Goal: Information Seeking & Learning: Find specific page/section

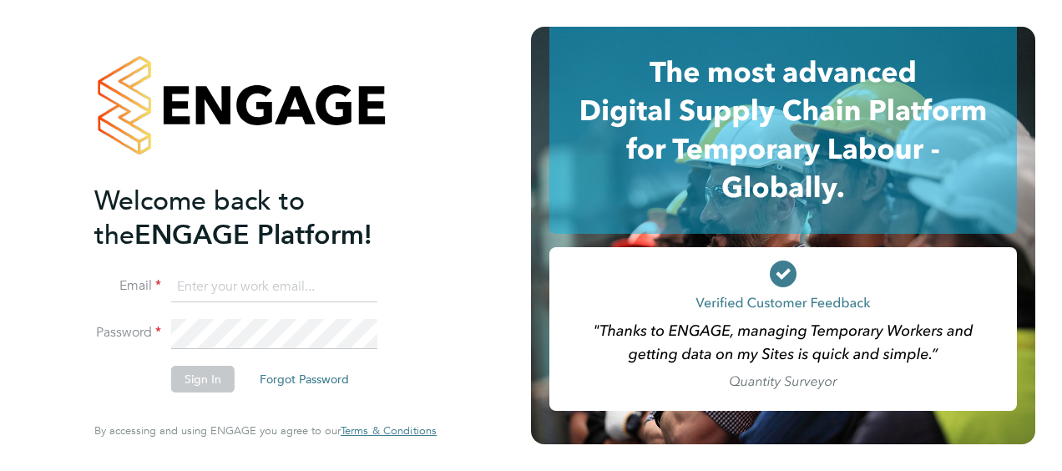
click at [202, 383] on button "Sign In" at bounding box center [202, 379] width 63 height 27
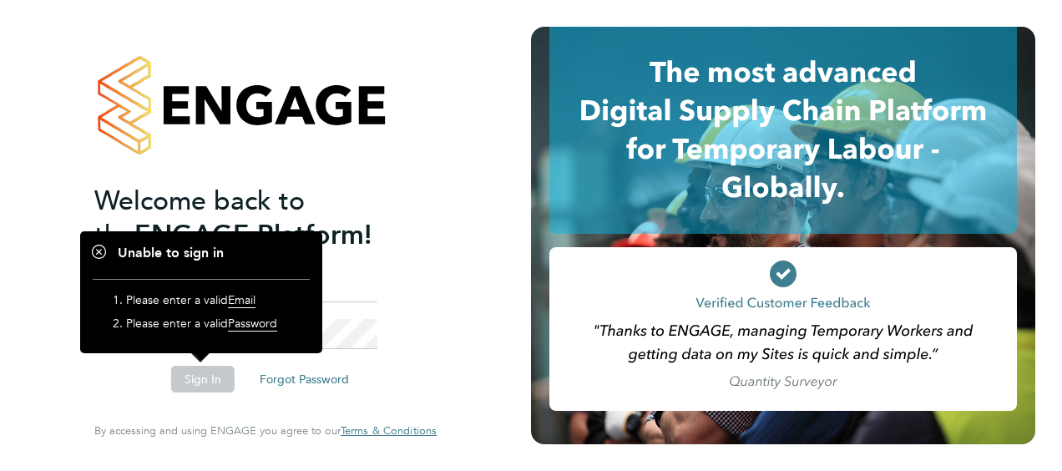
click at [329, 297] on input at bounding box center [274, 287] width 206 height 30
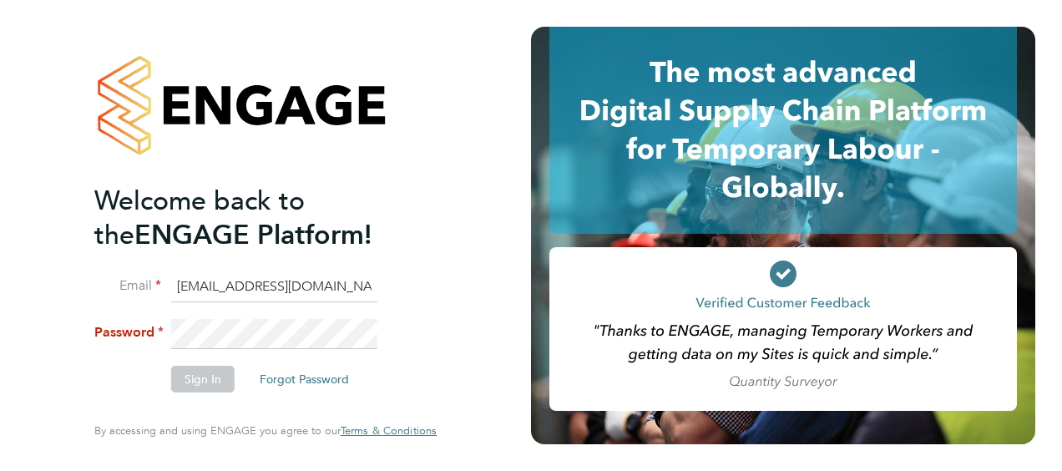
type input "[EMAIL_ADDRESS][DOMAIN_NAME]"
click at [199, 378] on button "Sign In" at bounding box center [202, 379] width 63 height 27
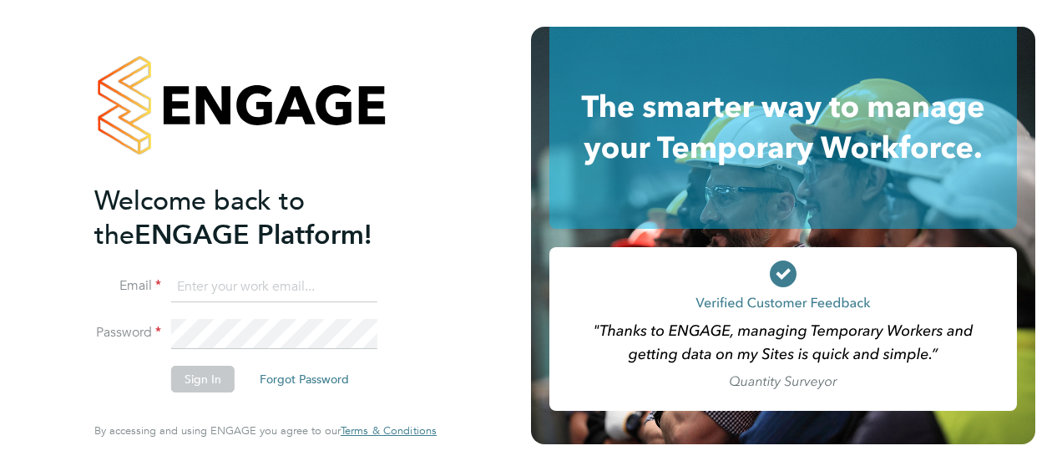
click at [200, 279] on input at bounding box center [274, 287] width 206 height 30
type input "[EMAIL_ADDRESS][DOMAIN_NAME]"
drag, startPoint x: 371, startPoint y: 281, endPoint x: 1, endPoint y: 269, distance: 370.2
click at [38, 288] on div "Welcome back to the ENGAGE Platform! Email [EMAIL_ADDRESS][DOMAIN_NAME] Passwor…" at bounding box center [265, 235] width 531 height 471
type input "[EMAIL_ADDRESS][DOMAIN_NAME]"
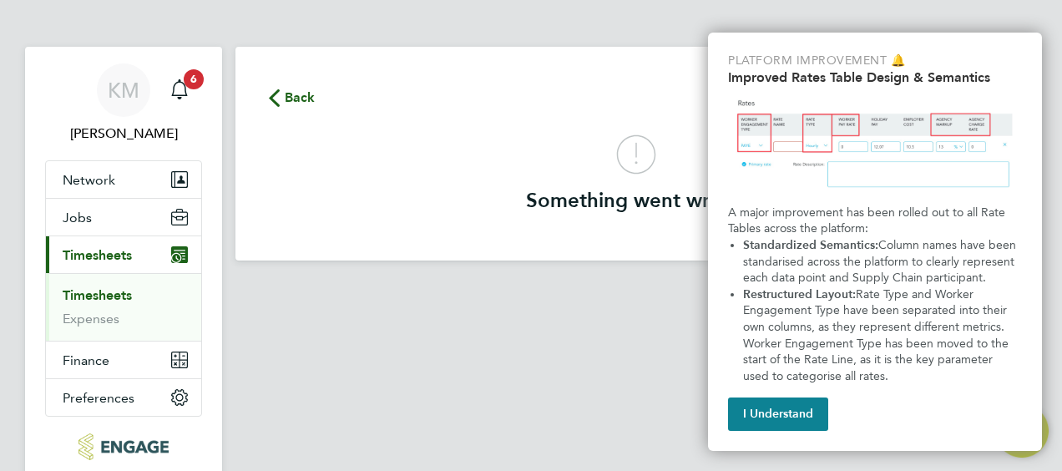
click at [524, 435] on main "Back Something went wrong" at bounding box center [637, 281] width 802 height 562
click at [781, 414] on button "I Understand" at bounding box center [778, 414] width 100 height 33
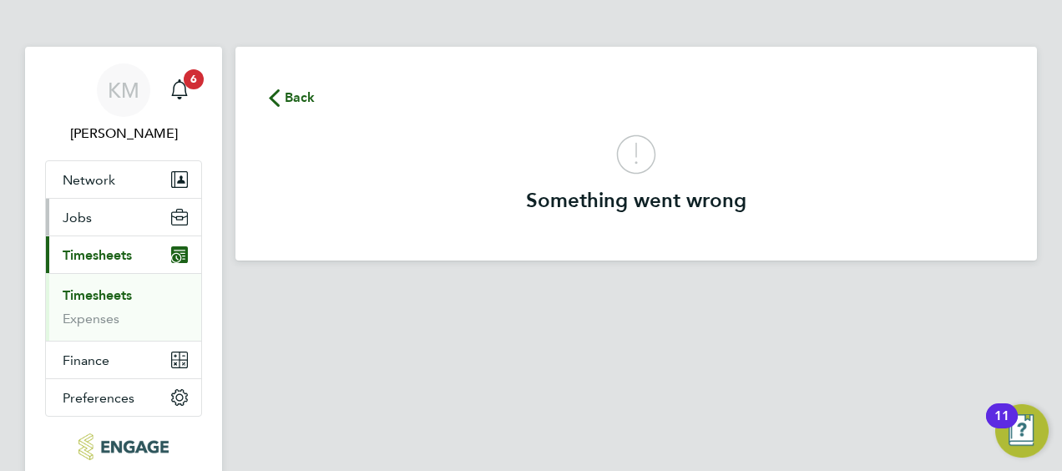
click at [91, 214] on button "Jobs" at bounding box center [123, 217] width 155 height 37
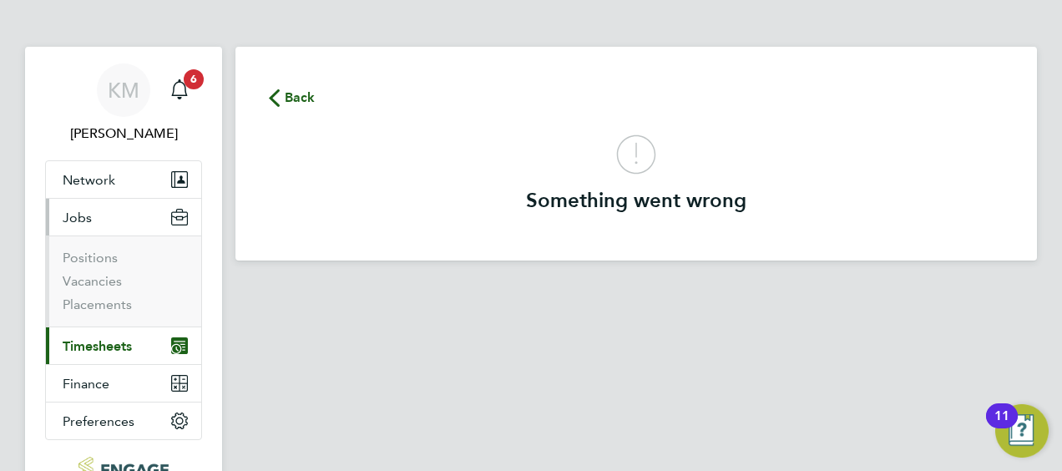
click at [123, 262] on li "Positions" at bounding box center [125, 261] width 125 height 23
click at [103, 261] on link "Positions" at bounding box center [90, 258] width 55 height 16
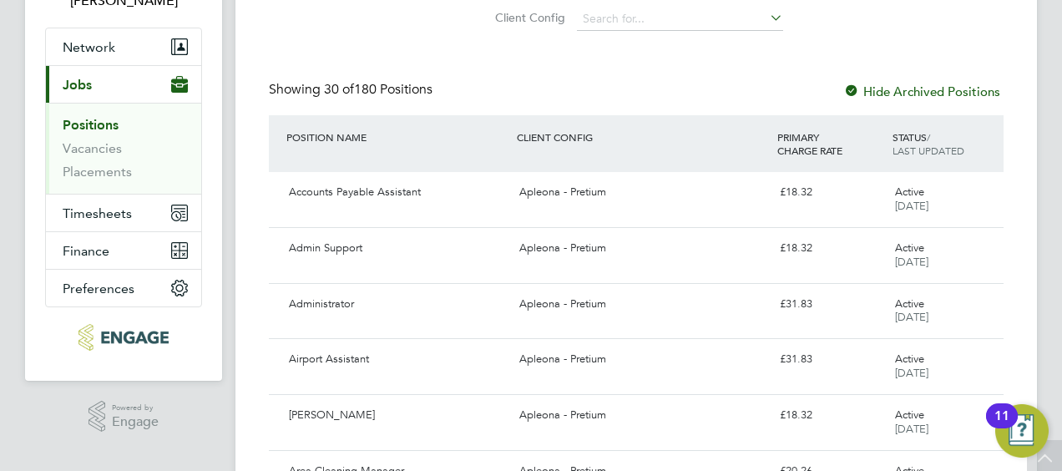
scroll to position [134, 0]
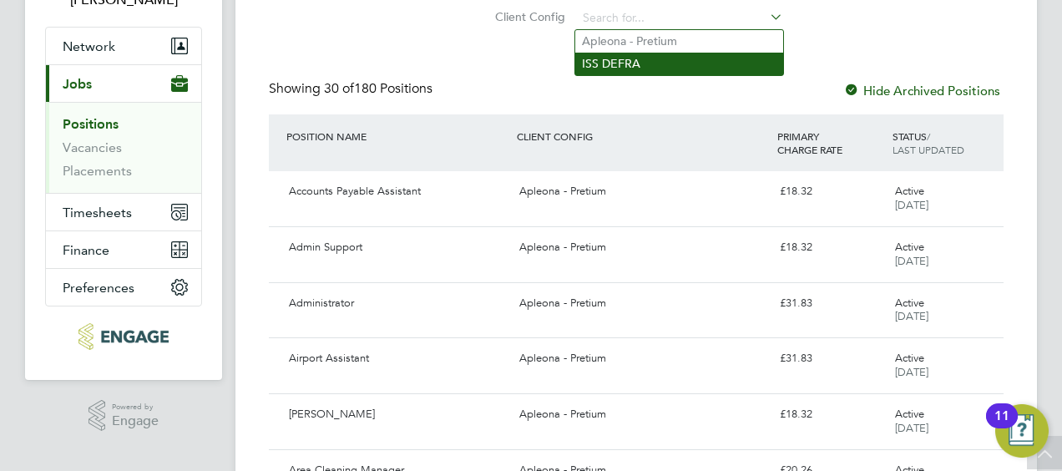
click at [641, 72] on li "ISS DEFRA" at bounding box center [679, 64] width 208 height 23
type input "ISS DEFRA"
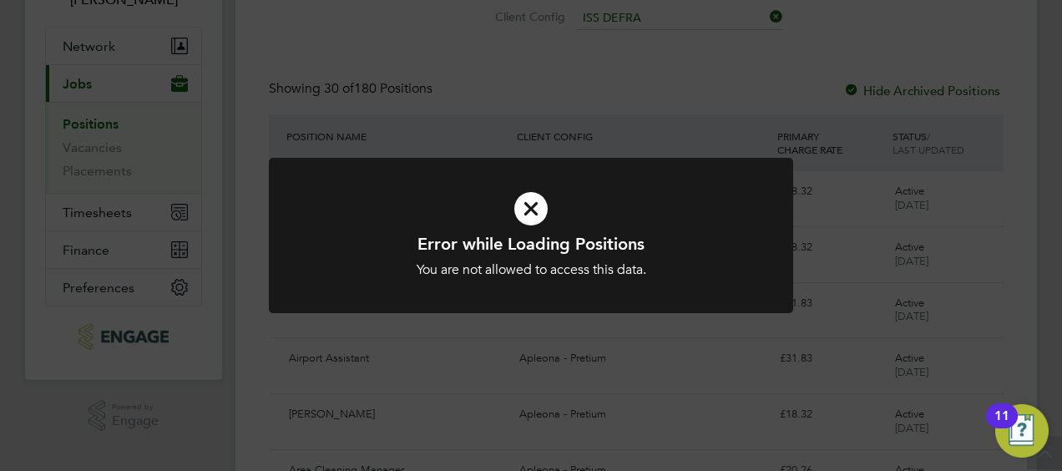
click at [641, 72] on div "Error while Loading Positions You are not allowed to access this data. Cancel O…" at bounding box center [531, 235] width 1062 height 471
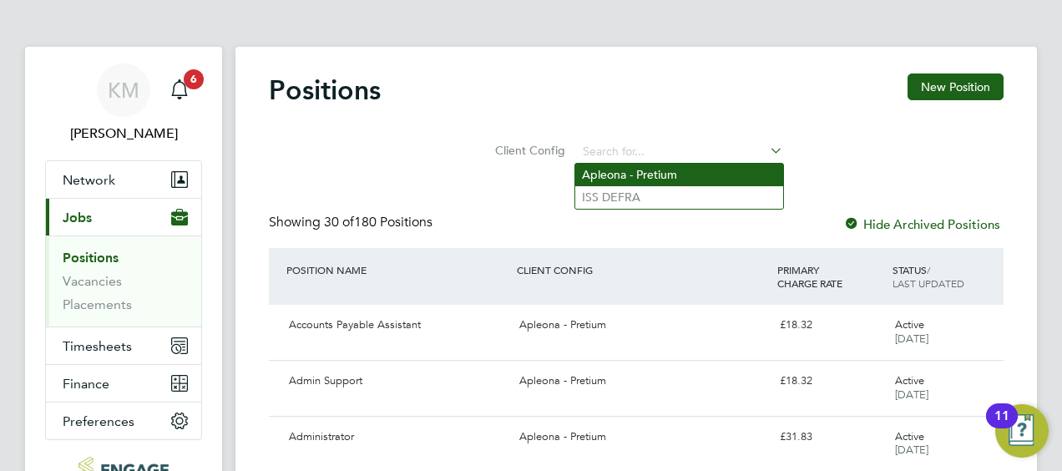
click at [697, 170] on li "Apleona - Pretium" at bounding box center [679, 175] width 208 height 23
type input "Apleona - Pretium"
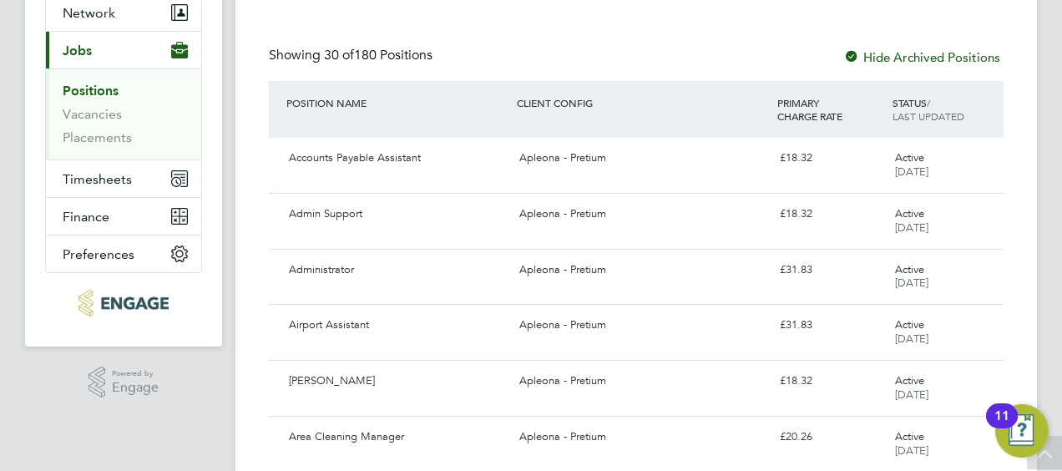
scroll to position [134, 0]
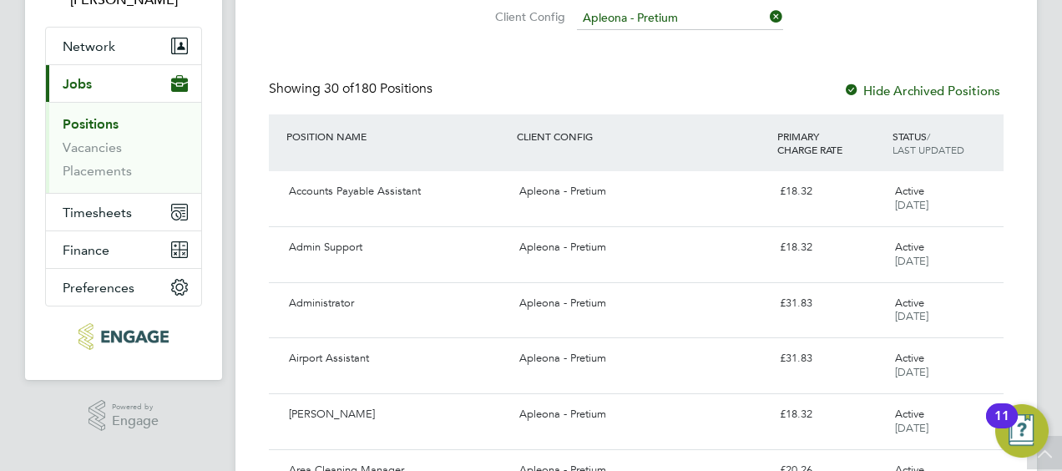
click at [938, 152] on span "LAST UPDATED" at bounding box center [929, 149] width 72 height 13
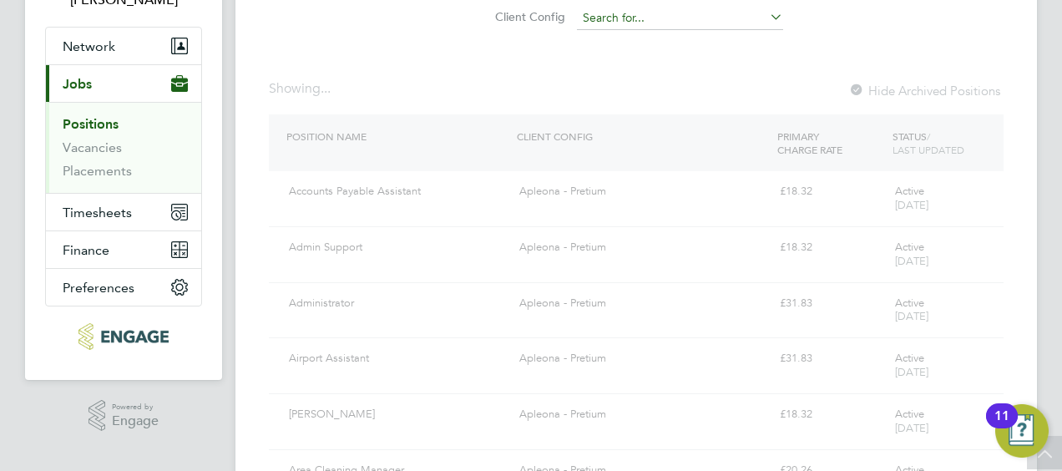
click at [595, 13] on input at bounding box center [680, 18] width 206 height 23
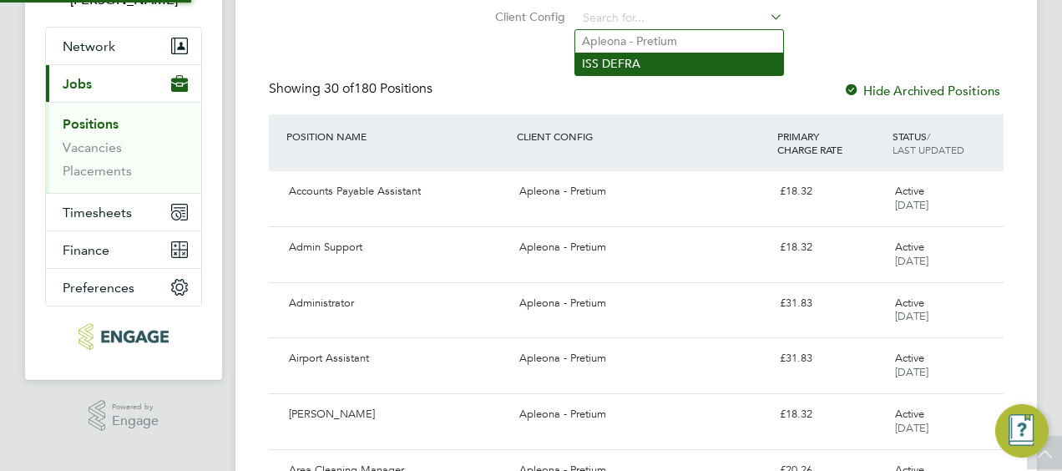
click at [613, 57] on li "ISS DEFRA" at bounding box center [679, 64] width 208 height 23
type input "ISS DEFRA"
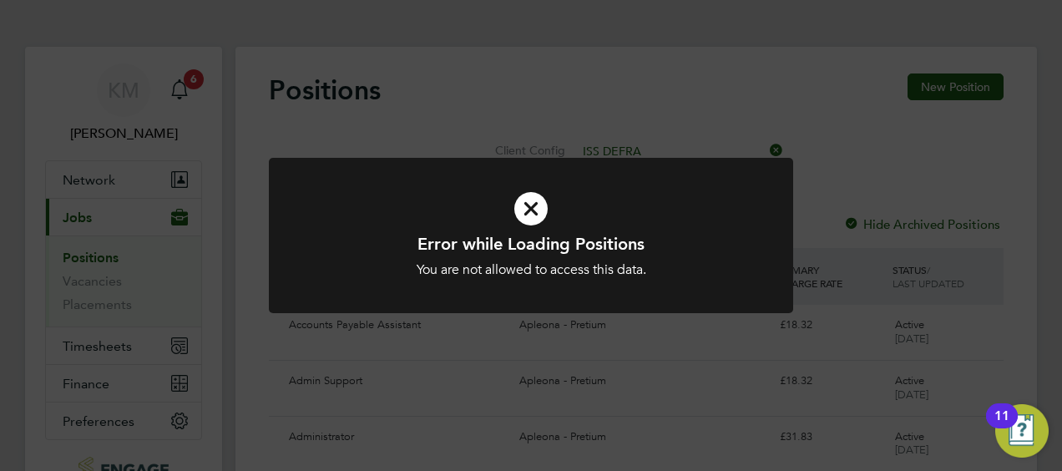
click at [863, 190] on div "Error while Loading Positions You are not allowed to access this data. Cancel O…" at bounding box center [531, 235] width 1062 height 471
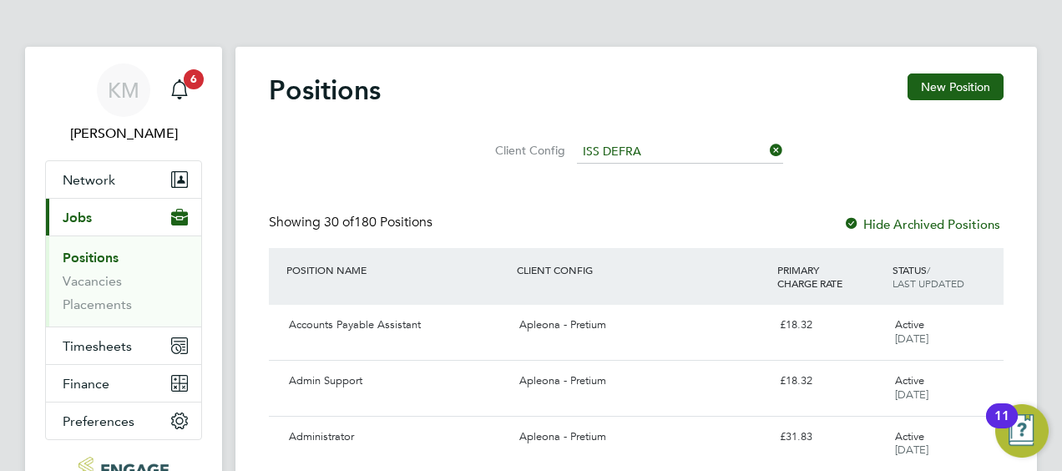
click at [908, 291] on div "STATUS / LAST UPDATED" at bounding box center [946, 276] width 115 height 43
click at [907, 279] on span "LAST UPDATED" at bounding box center [929, 282] width 72 height 13
click at [907, 277] on span "LAST UPDATED" at bounding box center [929, 282] width 72 height 13
drag, startPoint x: 907, startPoint y: 277, endPoint x: 854, endPoint y: 189, distance: 103.4
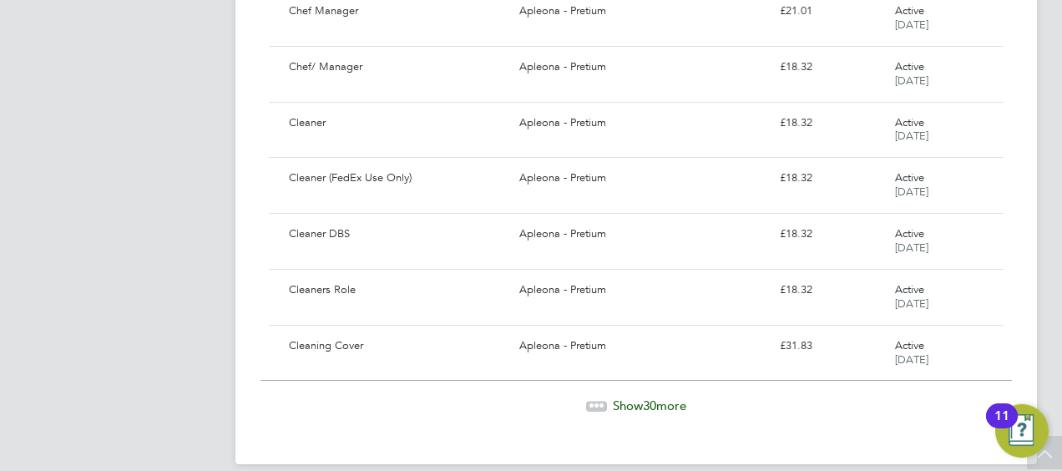
scroll to position [1617, 0]
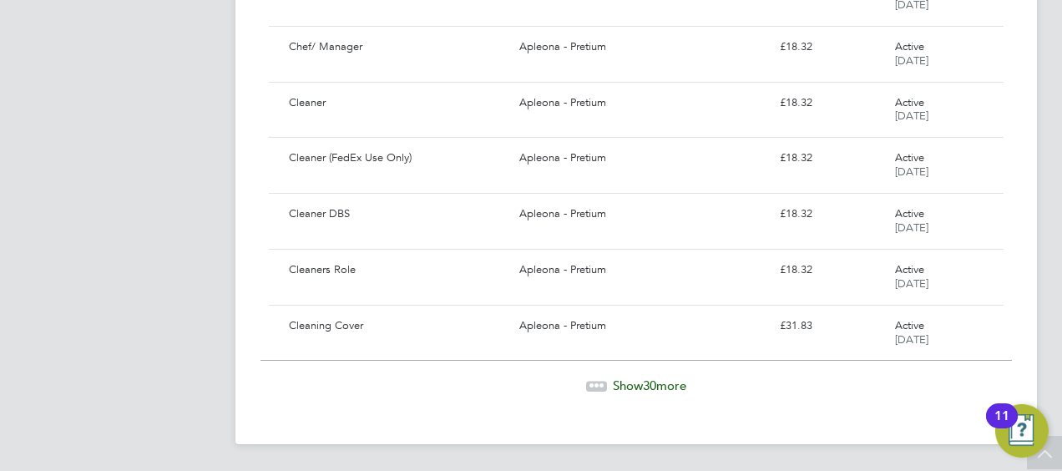
click at [637, 384] on span "Show 30 more" at bounding box center [649, 385] width 73 height 16
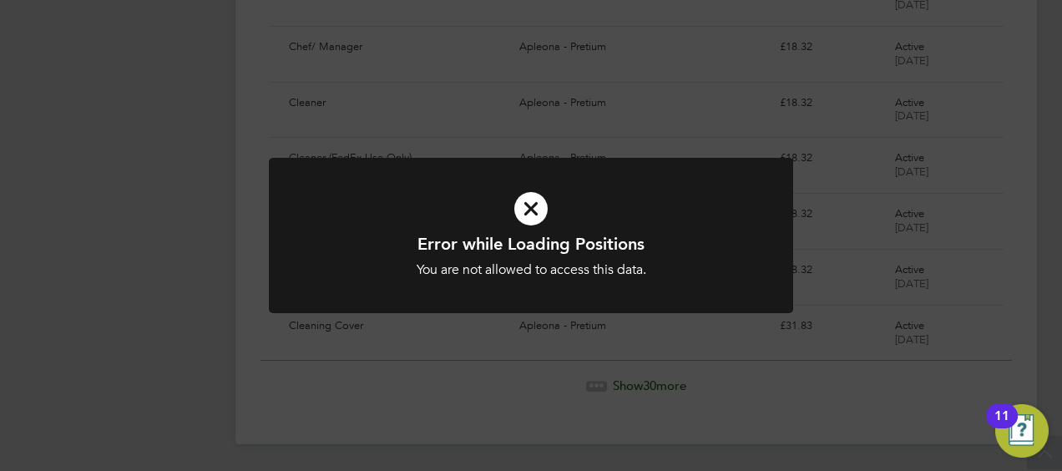
click at [822, 337] on div "Error while Loading Positions You are not allowed to access this data. Cancel O…" at bounding box center [531, 235] width 1062 height 471
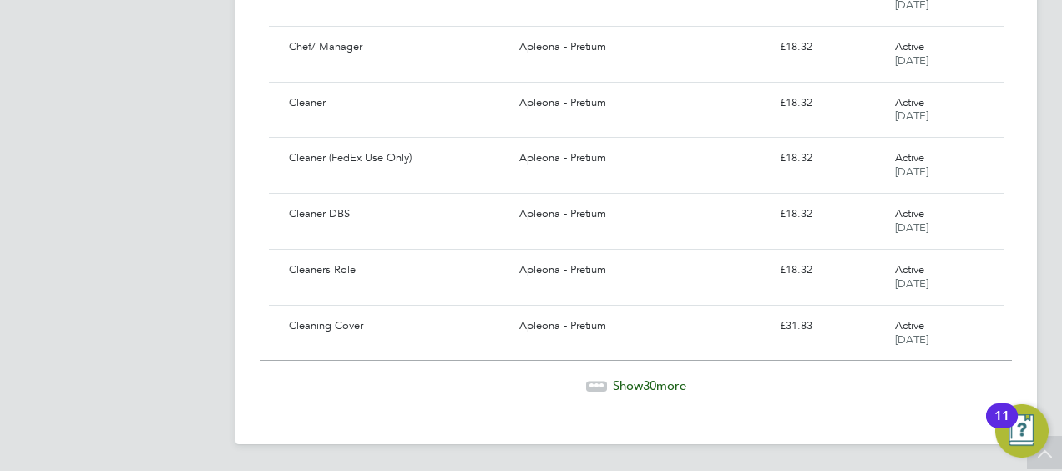
click at [691, 388] on div "Show 30 more" at bounding box center [637, 385] width 752 height 17
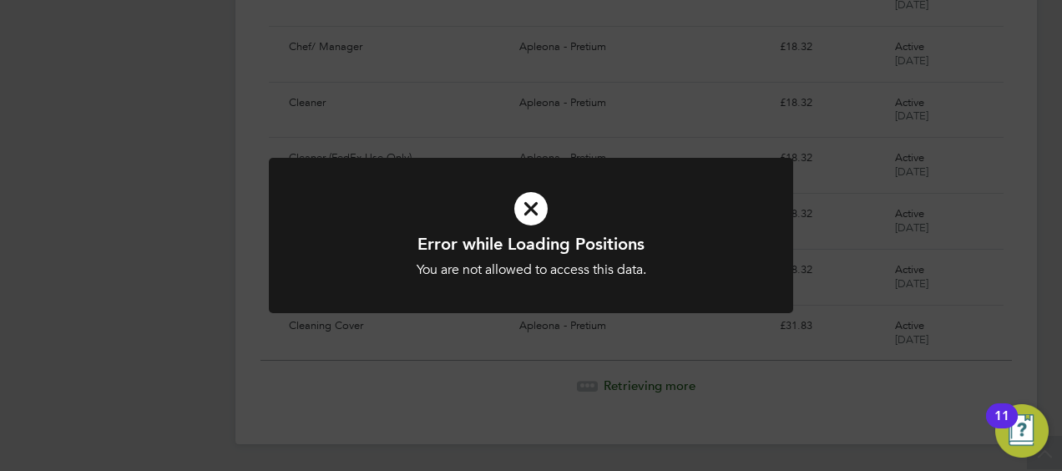
click at [740, 231] on icon at bounding box center [531, 208] width 434 height 65
